Goal: Contribute content: Contribute content

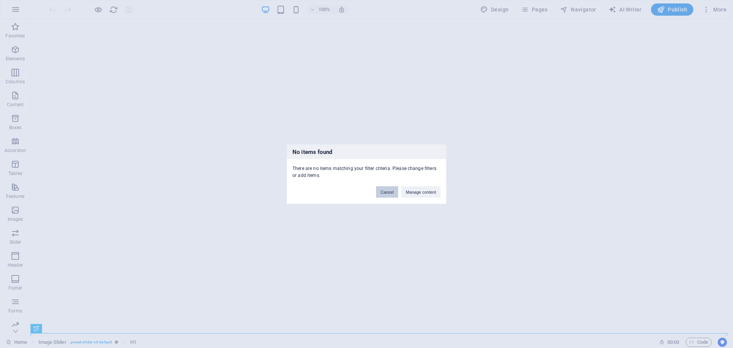
click at [390, 197] on button "Cancel" at bounding box center [387, 191] width 22 height 11
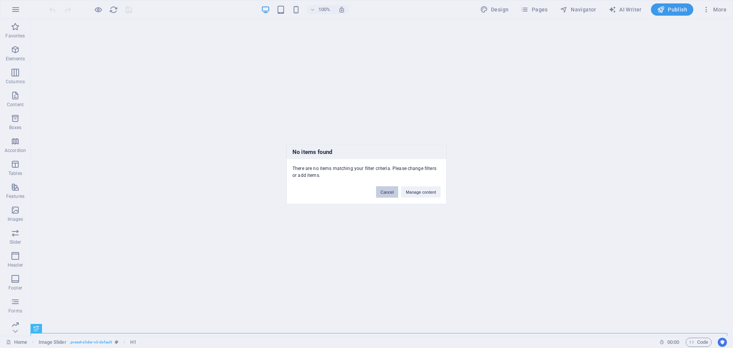
click at [387, 193] on button "Cancel" at bounding box center [387, 191] width 22 height 11
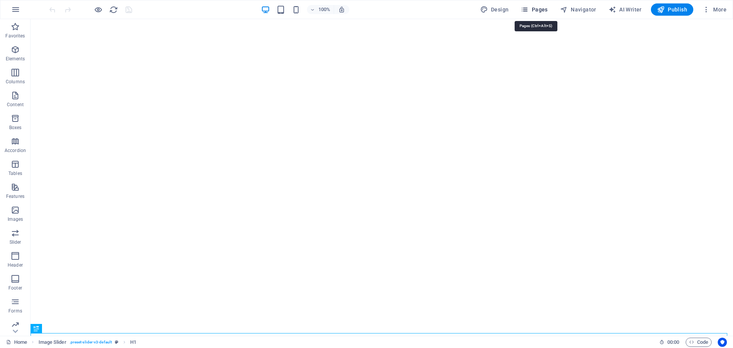
click at [540, 10] on span "Pages" at bounding box center [534, 10] width 27 height 8
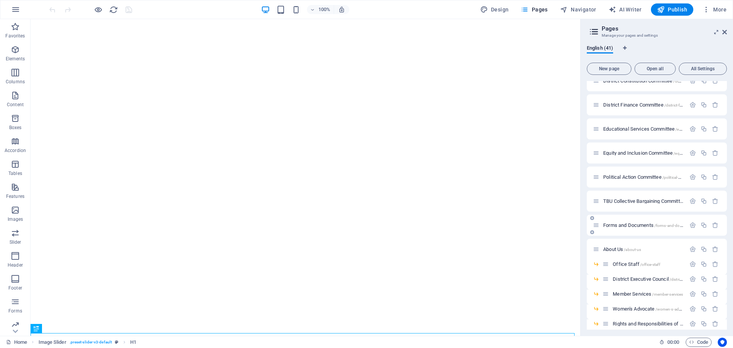
scroll to position [208, 0]
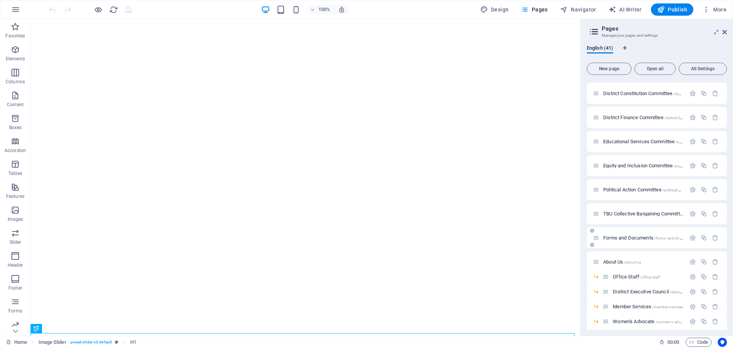
click at [633, 238] on span "Forms and Documents /forms-and-documents" at bounding box center [650, 238] width 92 height 6
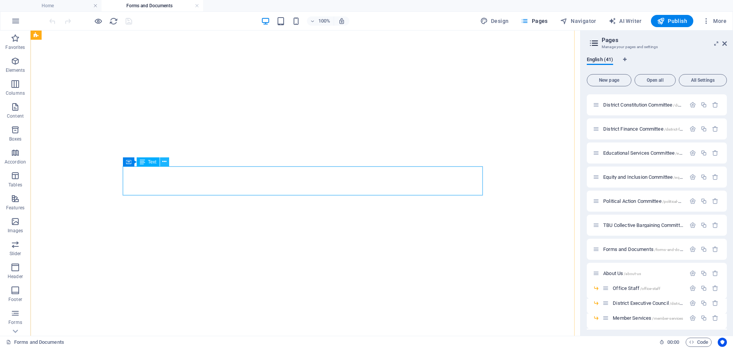
click at [167, 163] on icon at bounding box center [164, 162] width 4 height 8
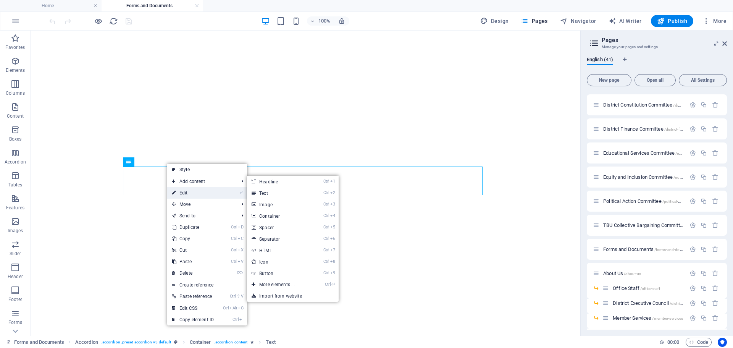
click at [184, 192] on link "⏎ Edit" at bounding box center [192, 192] width 51 height 11
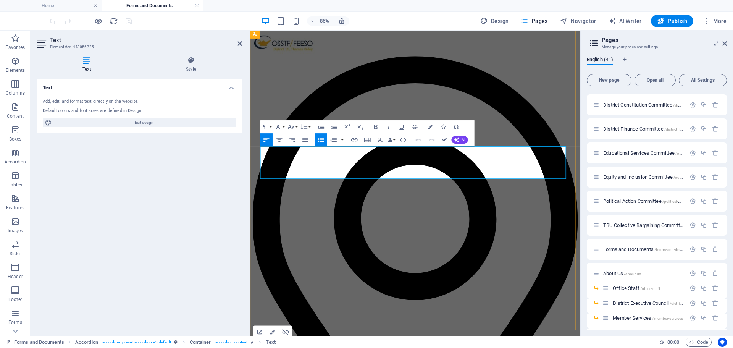
scroll to position [316, 0]
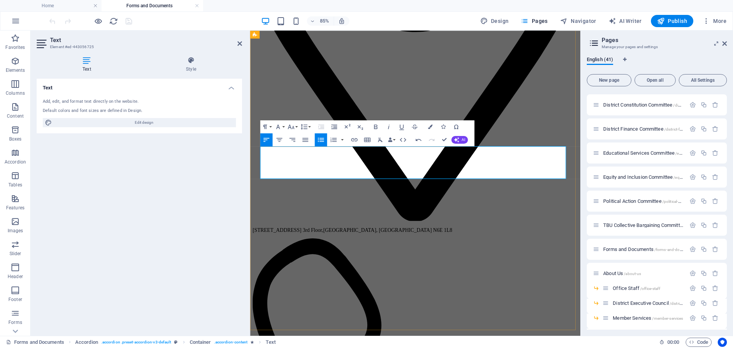
drag, startPoint x: 349, startPoint y: 171, endPoint x: 268, endPoint y: 174, distance: 80.7
click at [353, 138] on icon "button" at bounding box center [354, 140] width 8 height 8
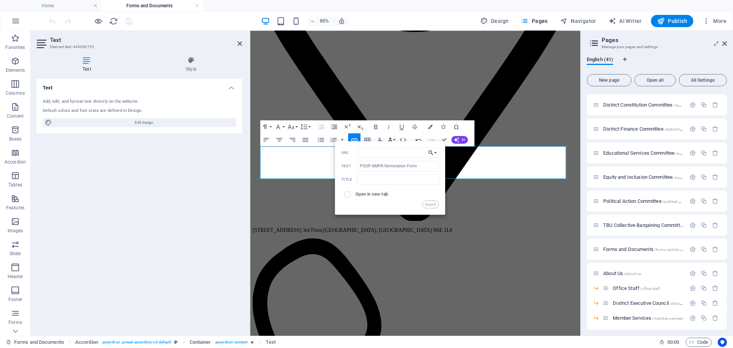
click at [435, 151] on button "Choose Link" at bounding box center [432, 152] width 12 height 10
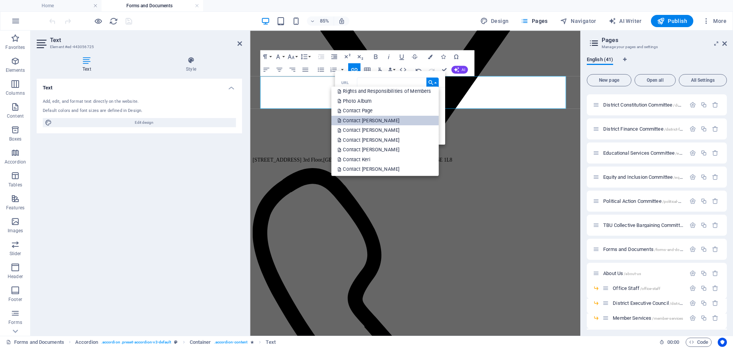
scroll to position [348, 0]
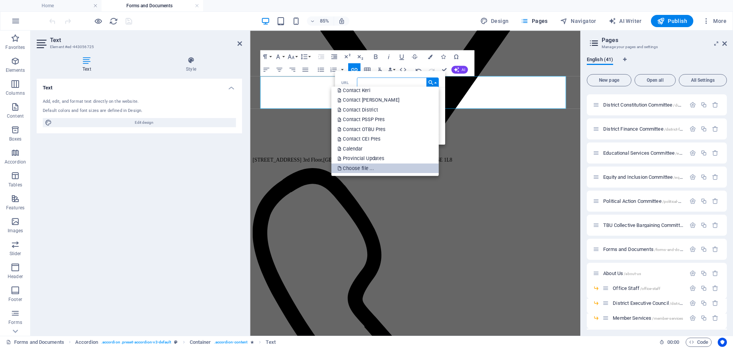
click at [367, 163] on p "Choose file ..." at bounding box center [356, 168] width 37 height 10
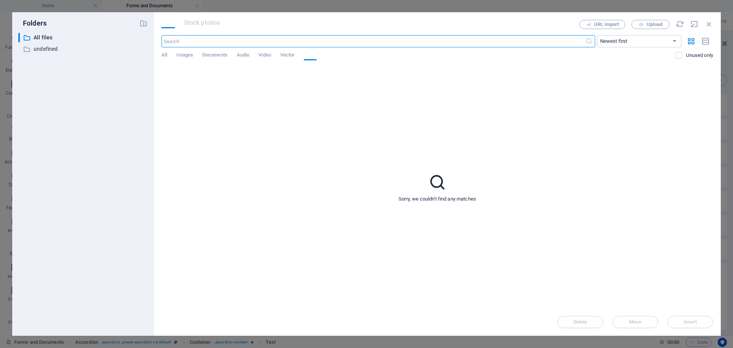
scroll to position [0, 0]
click at [659, 26] on span "Upload" at bounding box center [655, 24] width 16 height 5
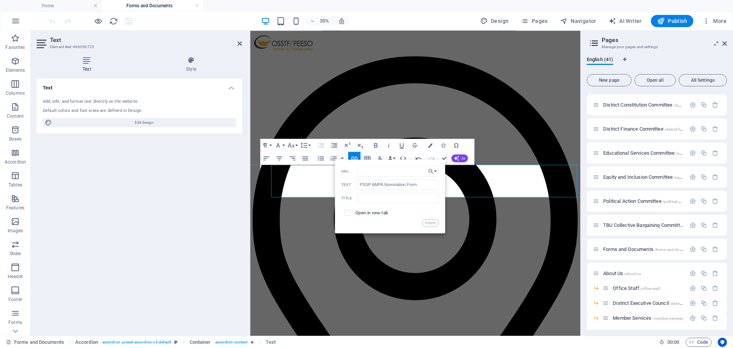
scroll to position [294, 0]
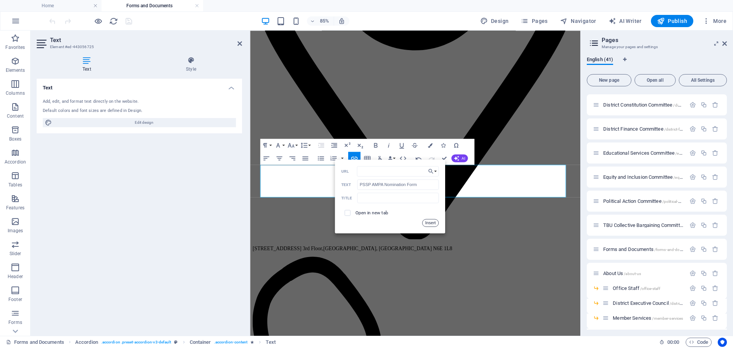
click at [427, 222] on button "Insert" at bounding box center [430, 223] width 16 height 8
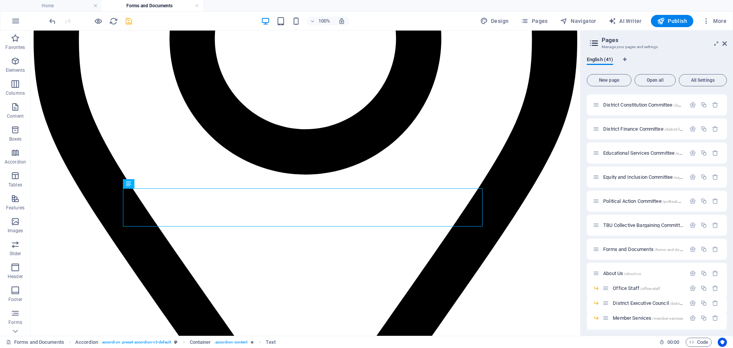
click at [131, 25] on icon "save" at bounding box center [129, 21] width 9 height 9
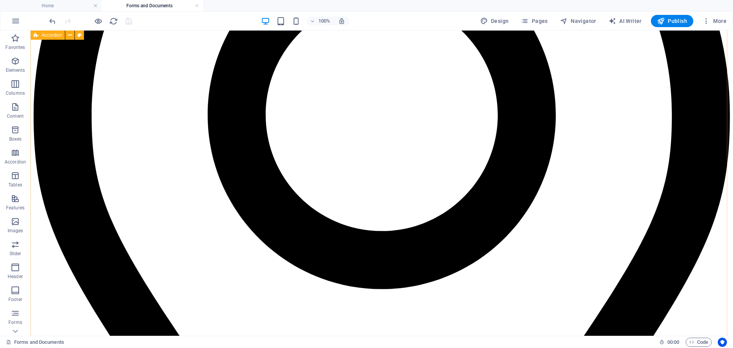
click at [196, 4] on link at bounding box center [197, 5] width 5 height 7
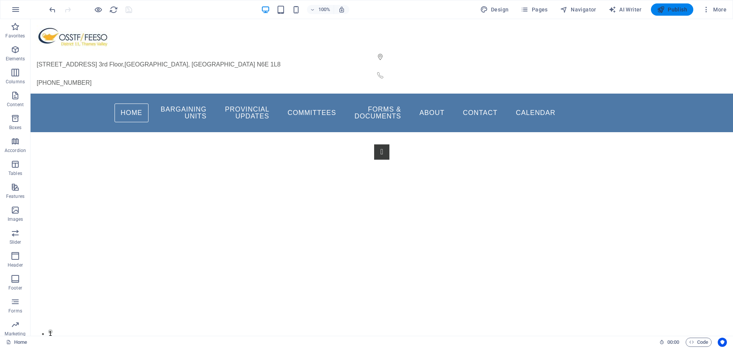
click at [661, 10] on icon "button" at bounding box center [661, 10] width 8 height 8
